Goal: Complete application form

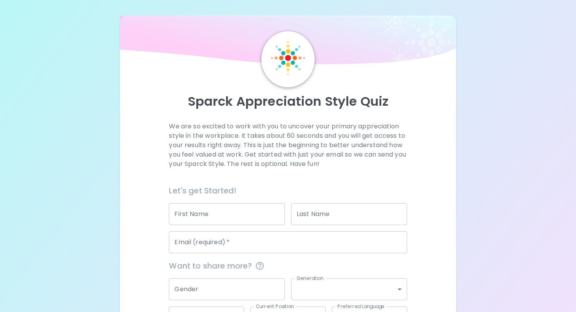
click at [238, 218] on input "First Name" at bounding box center [227, 214] width 116 height 22
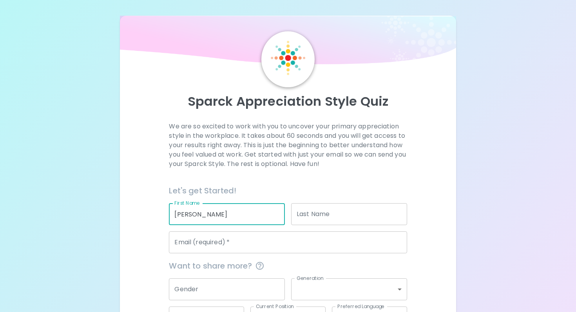
type input "[PERSON_NAME]"
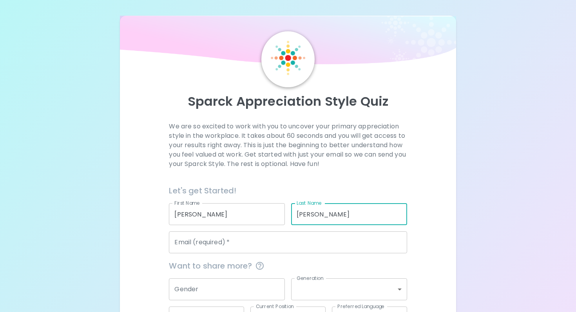
type input "[PERSON_NAME]"
click at [239, 245] on input "Email (required)   *" at bounding box center [288, 243] width 238 height 22
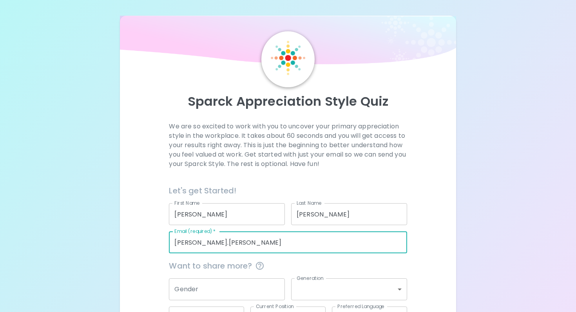
type input "[PERSON_NAME][EMAIL_ADDRESS][PERSON_NAME][DOMAIN_NAME]"
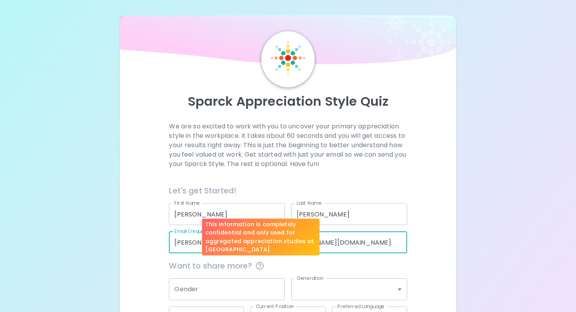
scroll to position [61, 0]
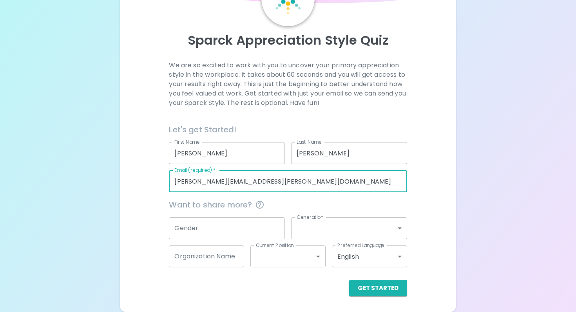
click at [221, 233] on input "Gender" at bounding box center [227, 228] width 116 height 22
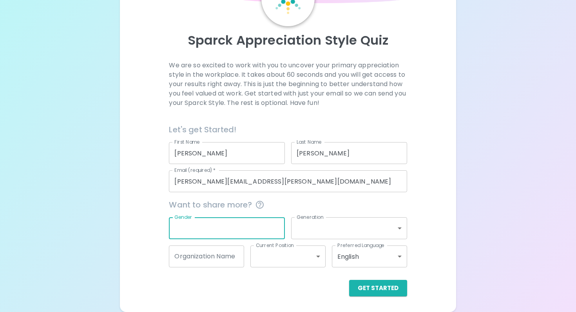
type input "[DEMOGRAPHIC_DATA]"
click at [372, 289] on button "Get Started" at bounding box center [378, 288] width 58 height 16
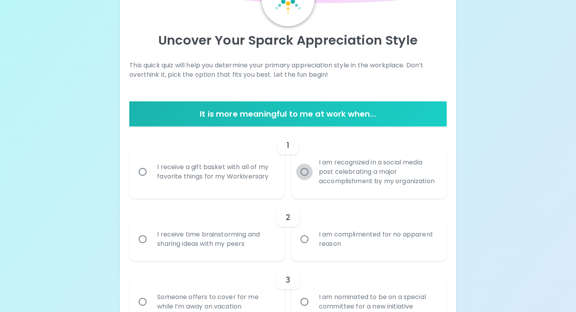
click at [306, 179] on input "I am recognized in a social media post celebrating a major accomplishment by my…" at bounding box center [304, 172] width 16 height 16
radio input "true"
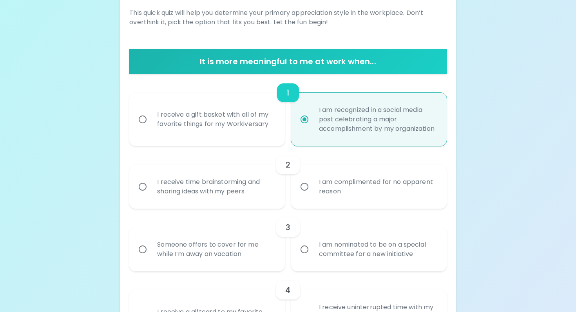
scroll to position [124, 0]
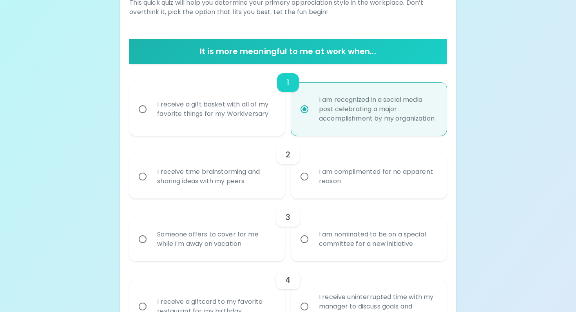
click at [243, 179] on div "I receive time brainstorming and sharing ideas with my peers" at bounding box center [216, 177] width 130 height 38
click at [151, 179] on input "I receive time brainstorming and sharing ideas with my peers" at bounding box center [142, 177] width 16 height 16
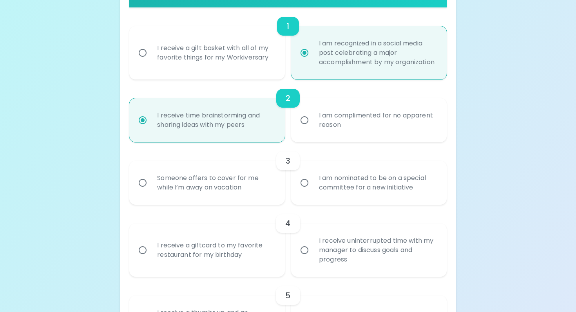
scroll to position [187, 0]
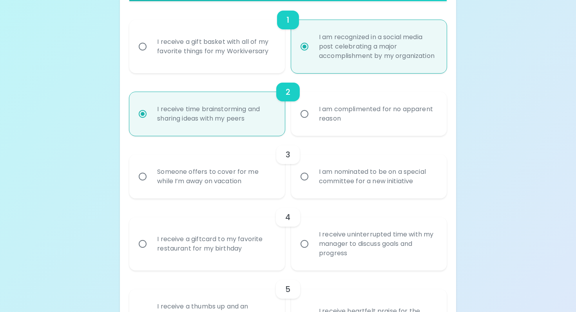
radio input "true"
click at [247, 196] on div "Someone offers to cover for me while I’m away on vacation" at bounding box center [216, 177] width 130 height 38
click at [151, 185] on input "Someone offers to cover for me while I’m away on vacation" at bounding box center [142, 177] width 16 height 16
radio input "false"
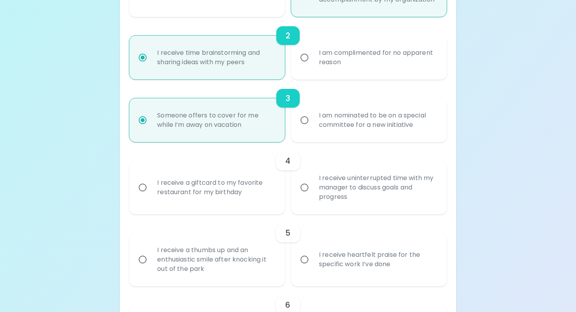
scroll to position [249, 0]
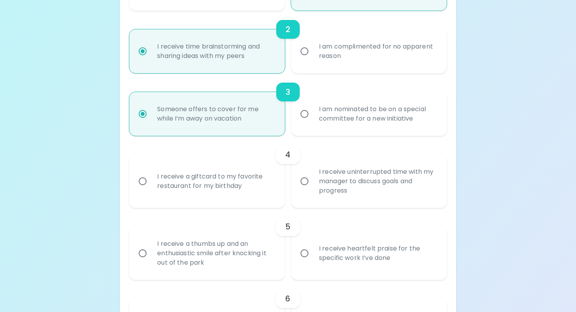
radio input "true"
click at [355, 198] on div "I receive uninterrupted time with my manager to discuss goals and progress" at bounding box center [378, 181] width 130 height 47
click at [313, 190] on input "I receive uninterrupted time with my manager to discuss goals and progress" at bounding box center [304, 181] width 16 height 16
radio input "false"
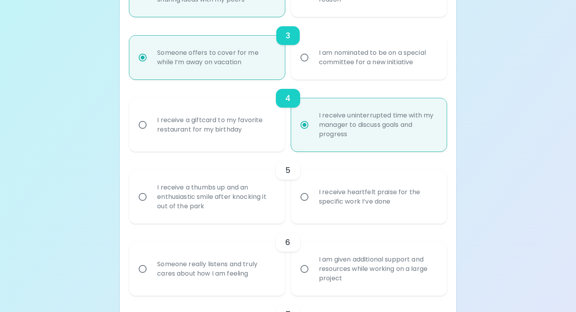
scroll to position [312, 0]
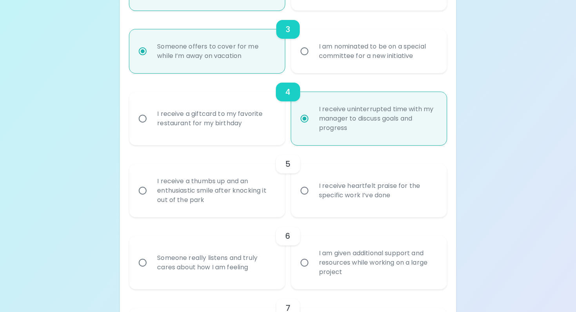
radio input "true"
click at [358, 210] on div "I receive heartfelt praise for the specific work I’ve done" at bounding box center [378, 191] width 130 height 38
click at [313, 199] on input "I receive heartfelt praise for the specific work I’ve done" at bounding box center [304, 191] width 16 height 16
radio input "false"
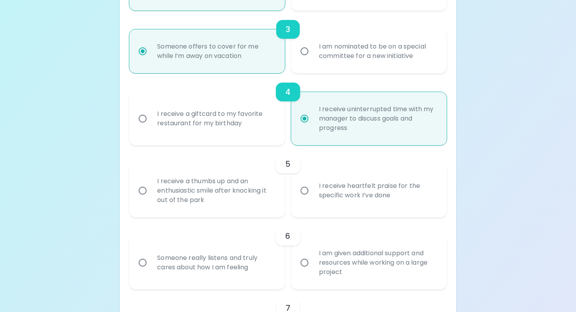
radio input "false"
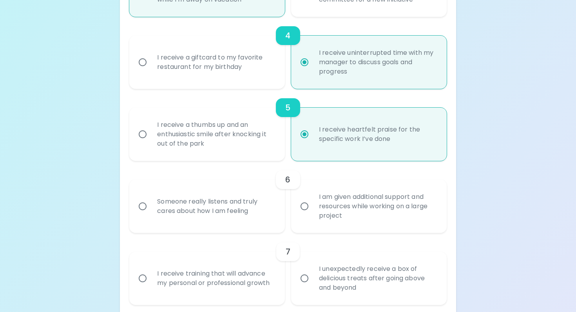
scroll to position [375, 0]
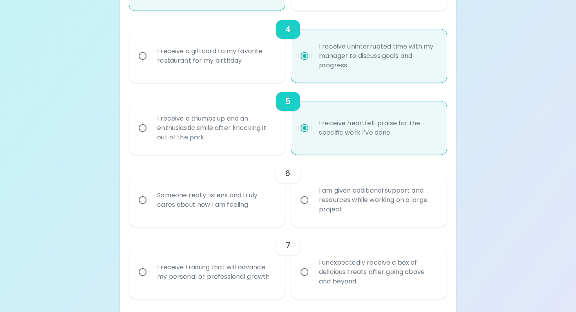
radio input "true"
click at [358, 214] on div "I am given additional support and resources while working on a large project" at bounding box center [378, 200] width 130 height 47
click at [313, 208] on input "I am given additional support and resources while working on a large project" at bounding box center [304, 200] width 16 height 16
radio input "false"
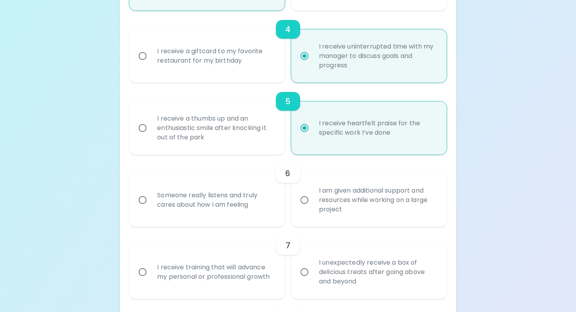
radio input "false"
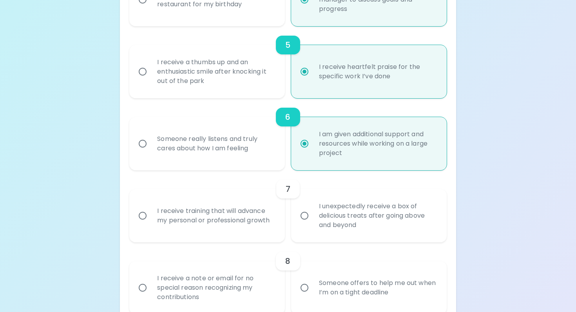
scroll to position [437, 0]
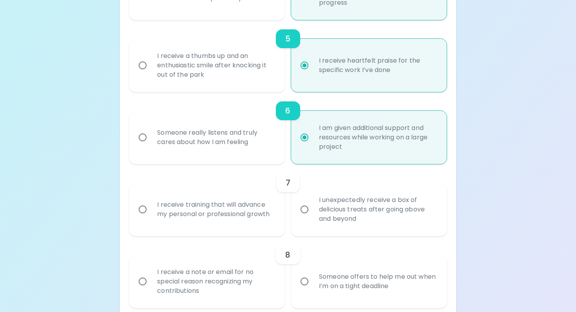
radio input "true"
click at [191, 228] on div "I receive training that will advance my personal or professional growth" at bounding box center [216, 210] width 130 height 38
click at [151, 218] on input "I receive training that will advance my personal or professional growth" at bounding box center [142, 209] width 16 height 16
radio input "false"
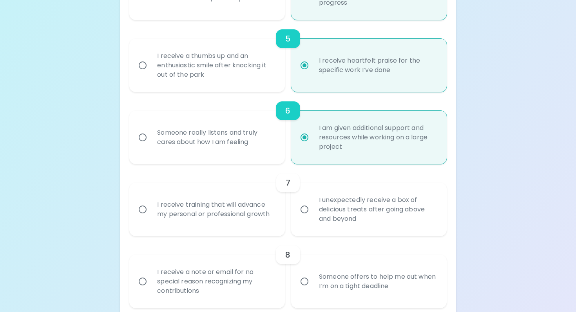
radio input "false"
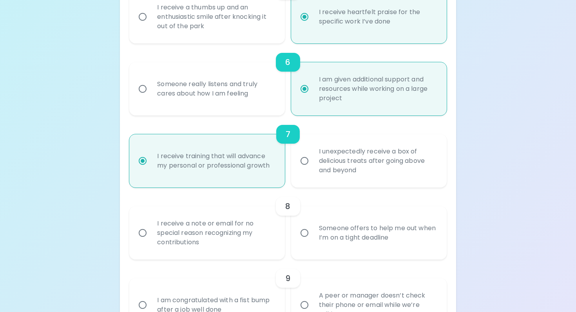
scroll to position [500, 0]
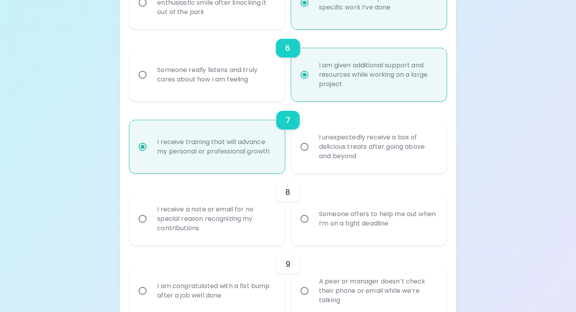
radio input "true"
click at [372, 238] on div "Someone offers to help me out when I’m on a tight deadline" at bounding box center [378, 219] width 130 height 38
click at [313, 227] on input "Someone offers to help me out when I’m on a tight deadline" at bounding box center [304, 219] width 16 height 16
radio input "false"
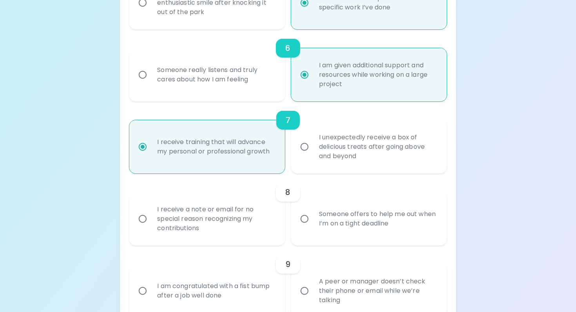
radio input "false"
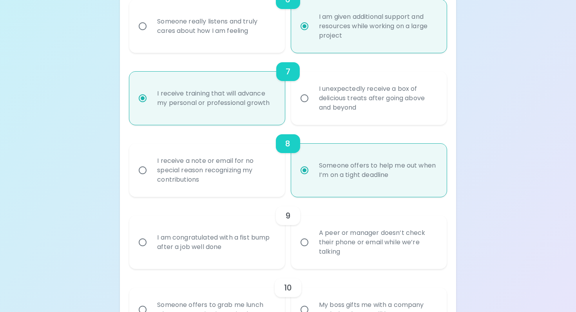
scroll to position [563, 0]
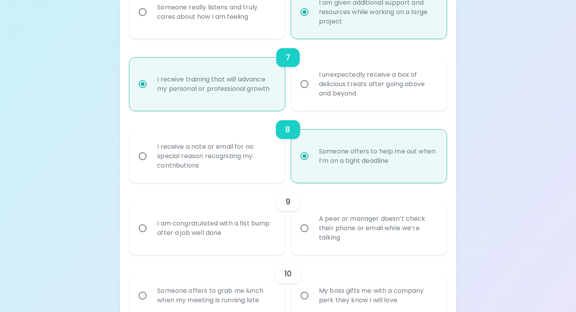
radio input "true"
click at [371, 247] on div "A peer or manager doesn’t check their phone or email while we’re talking" at bounding box center [378, 228] width 130 height 47
click at [313, 237] on input "A peer or manager doesn’t check their phone or email while we’re talking" at bounding box center [304, 228] width 16 height 16
radio input "false"
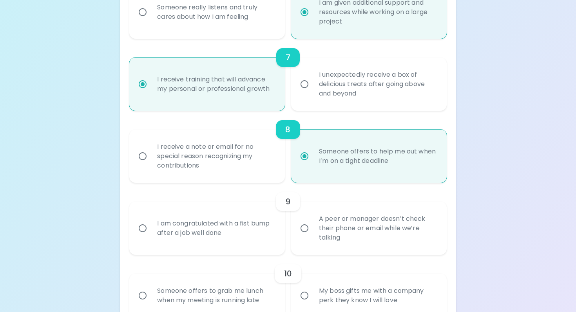
radio input "false"
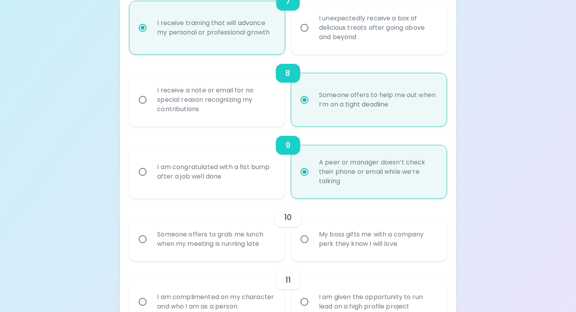
scroll to position [625, 0]
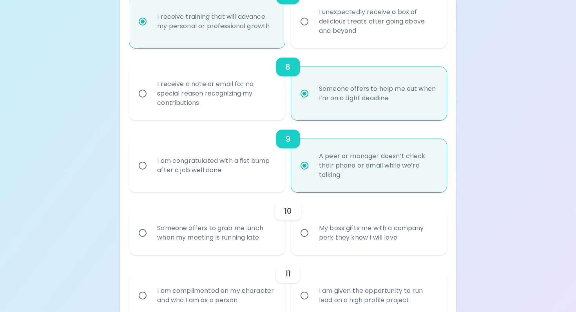
radio input "true"
click at [174, 248] on div "Someone offers to grab me lunch when my meeting is running late" at bounding box center [216, 233] width 130 height 38
click at [151, 241] on input "Someone offers to grab me lunch when my meeting is running late" at bounding box center [142, 233] width 16 height 16
radio input "false"
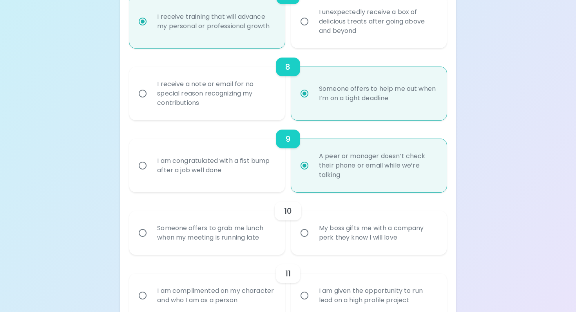
radio input "false"
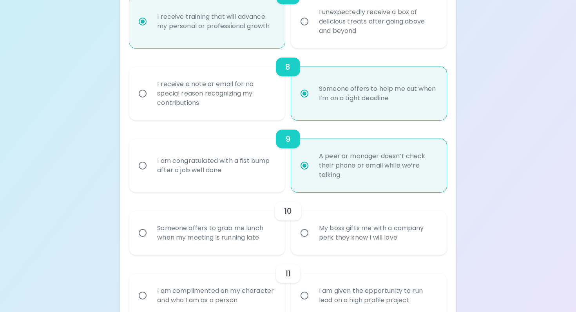
radio input "false"
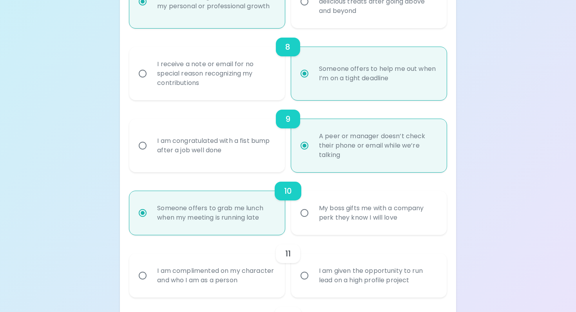
scroll to position [688, 0]
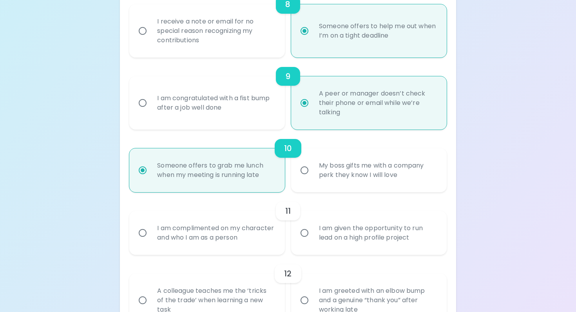
radio input "true"
click at [182, 234] on div "I am complimented on my character and who I am as a person" at bounding box center [216, 233] width 130 height 38
click at [151, 234] on input "I am complimented on my character and who I am as a person" at bounding box center [142, 233] width 16 height 16
radio input "false"
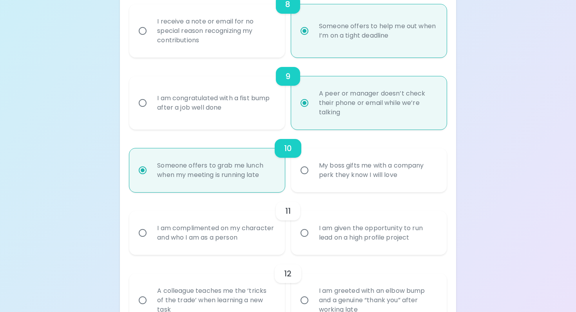
radio input "false"
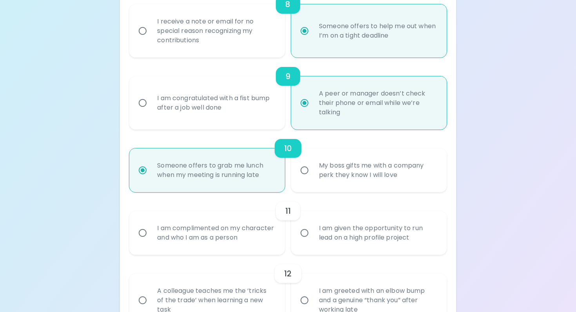
radio input "false"
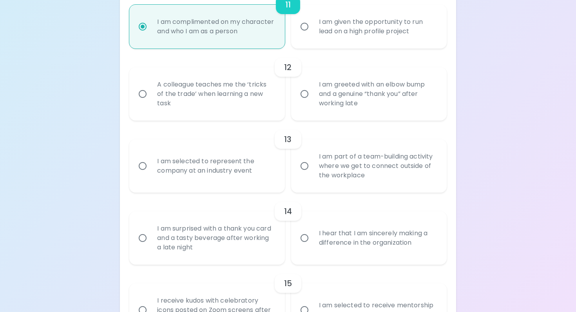
scroll to position [894, 0]
radio input "true"
click at [188, 118] on div "A colleague teaches me the ‘tricks of the trade’ when learning a new task" at bounding box center [216, 94] width 130 height 47
click at [151, 103] on input "A colleague teaches me the ‘tricks of the trade’ when learning a new task" at bounding box center [142, 95] width 16 height 16
radio input "false"
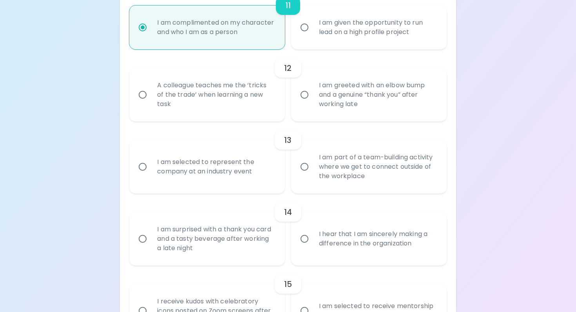
radio input "false"
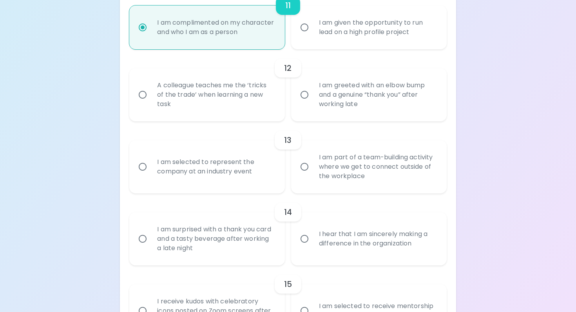
radio input "false"
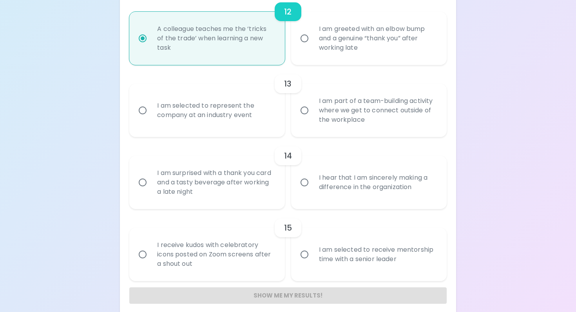
scroll to position [957, 0]
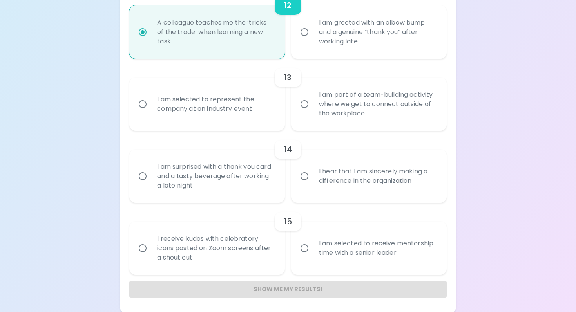
radio input "true"
click at [192, 123] on div "I am selected to represent the company at an industry event" at bounding box center [216, 104] width 130 height 38
click at [151, 112] on input "I am selected to represent the company at an industry event" at bounding box center [142, 104] width 16 height 16
radio input "false"
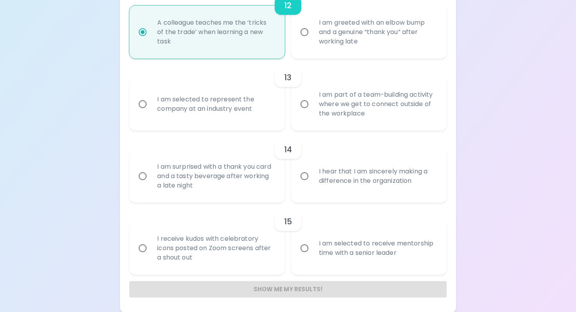
radio input "false"
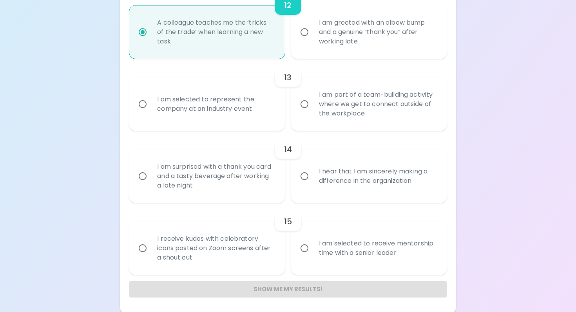
radio input "false"
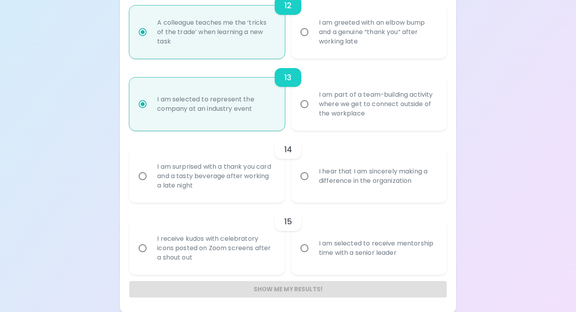
scroll to position [967, 0]
radio input "true"
click at [362, 189] on div "I hear that I am sincerely making a difference in the organization" at bounding box center [378, 175] width 130 height 38
click at [313, 183] on input "I hear that I am sincerely making a difference in the organization" at bounding box center [304, 175] width 16 height 16
radio input "false"
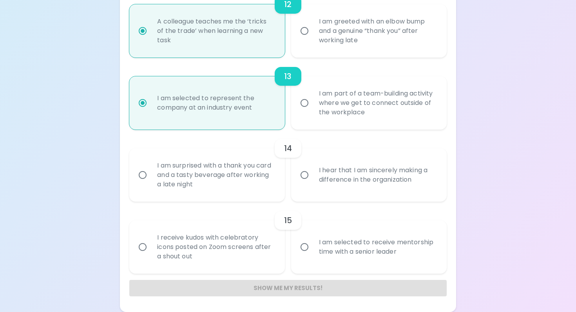
radio input "false"
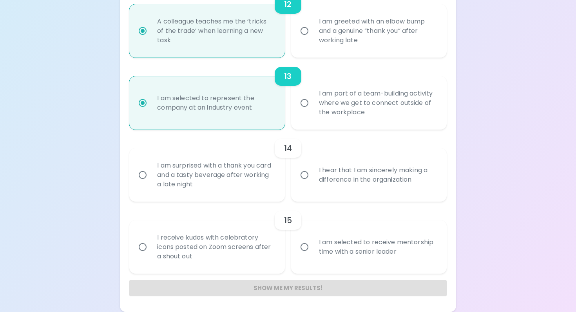
radio input "false"
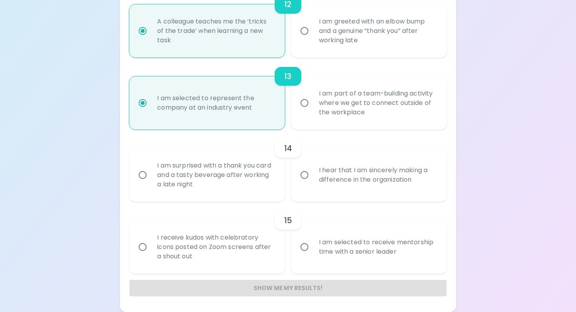
radio input "false"
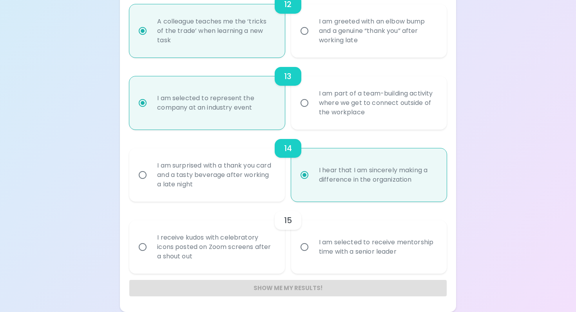
radio input "true"
click at [236, 252] on div "I receive kudos with celebratory icons posted on Zoom screens after a shout out" at bounding box center [216, 247] width 130 height 47
click at [151, 252] on input "I receive kudos with celebratory icons posted on Zoom screens after a shout out" at bounding box center [142, 247] width 16 height 16
radio input "false"
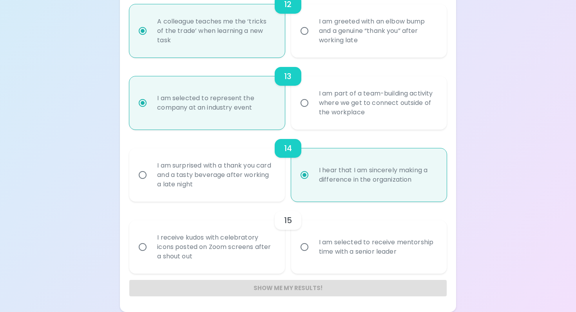
radio input "false"
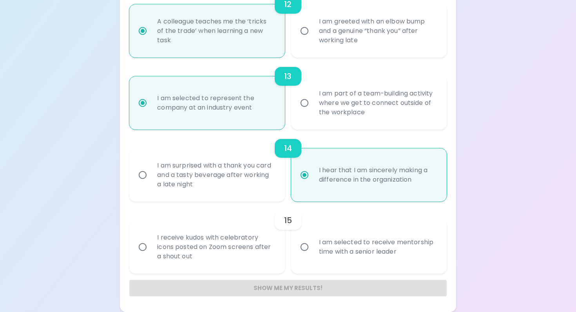
radio input "false"
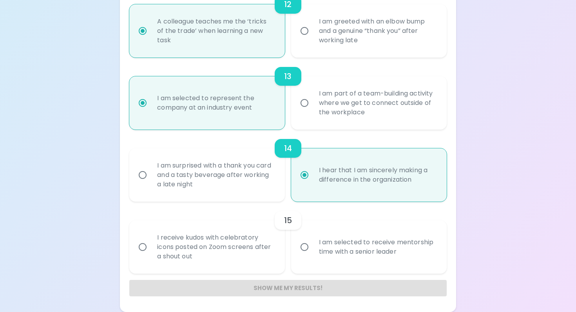
radio input "false"
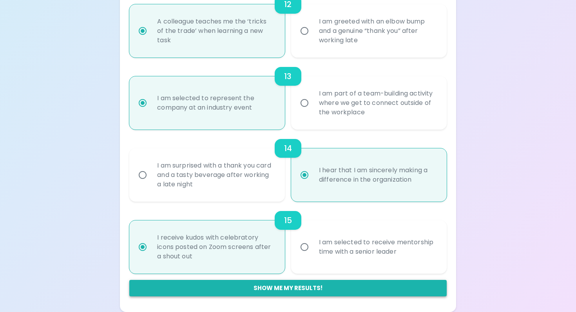
radio input "true"
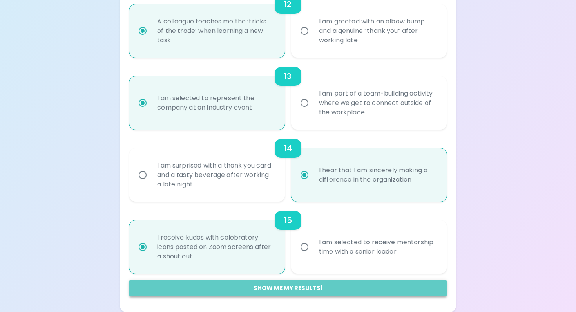
click at [281, 288] on button "Show me my results!" at bounding box center [287, 288] width 317 height 16
radio input "false"
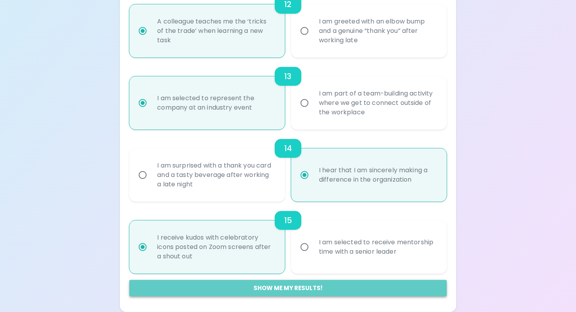
radio input "false"
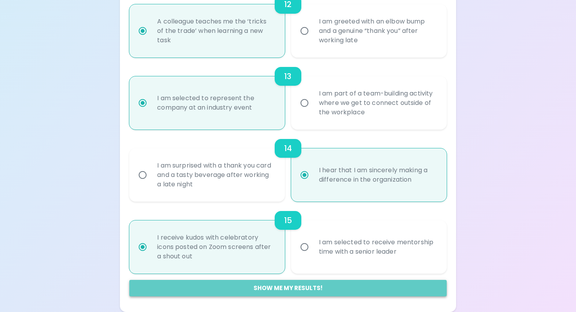
radio input "false"
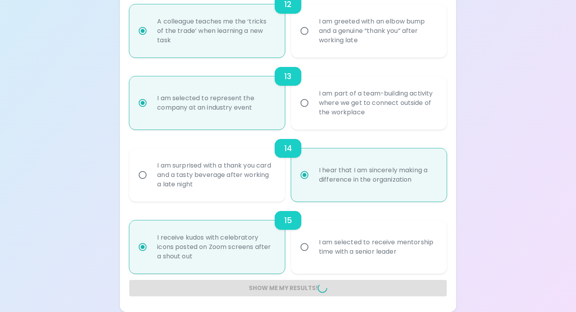
radio input "false"
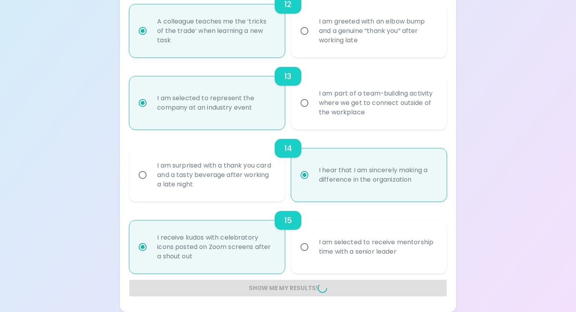
radio input "false"
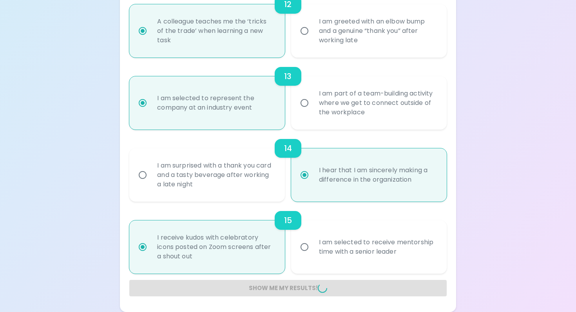
radio input "false"
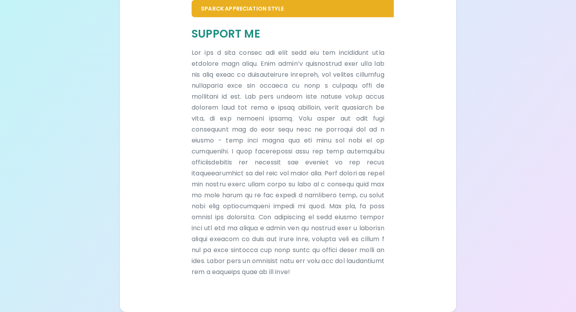
scroll to position [174, 0]
